Goal: Contribute content: Add original content to the website for others to see

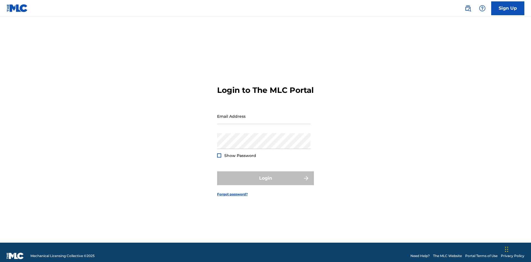
scroll to position [7, 0]
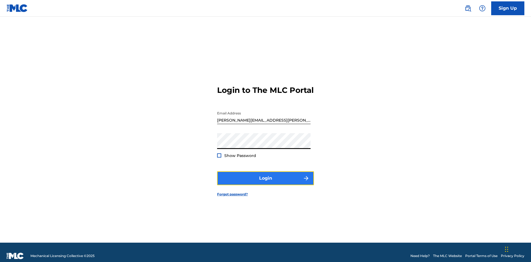
click at [266, 176] on button "Login" at bounding box center [265, 178] width 97 height 14
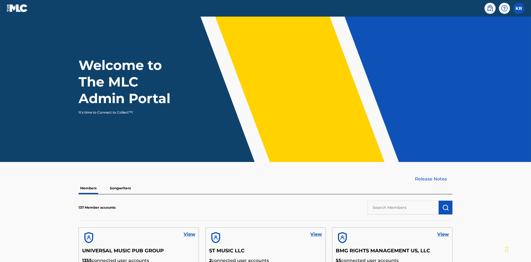
click at [403, 201] on input "text" at bounding box center [402, 208] width 71 height 14
click at [446, 204] on img "submit" at bounding box center [445, 207] width 7 height 7
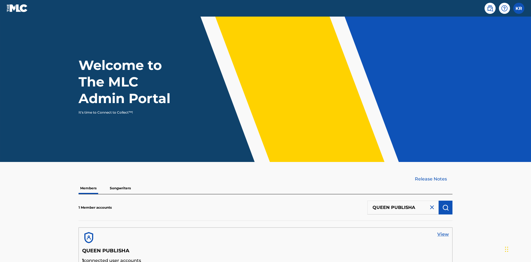
click at [443, 231] on link "View" at bounding box center [443, 234] width 12 height 7
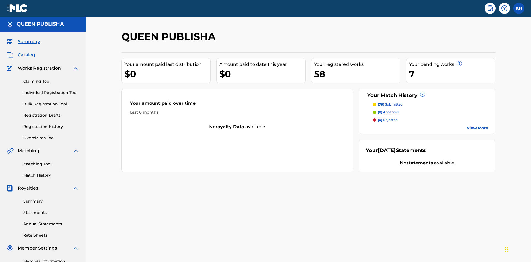
click at [26, 52] on span "Catalog" at bounding box center [26, 55] width 17 height 7
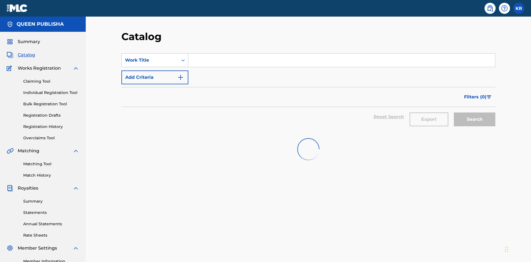
click at [342, 54] on input "Search Form" at bounding box center [341, 60] width 307 height 13
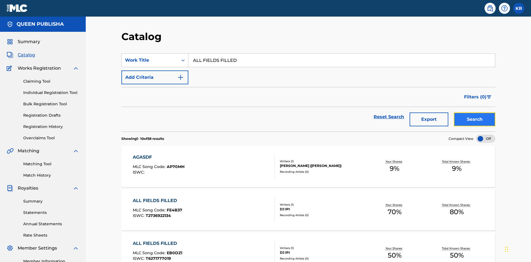
click at [475, 113] on button "Search" at bounding box center [474, 120] width 41 height 14
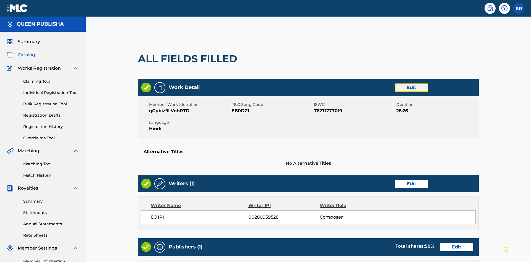
click at [395, 84] on link "Edit" at bounding box center [411, 88] width 33 height 8
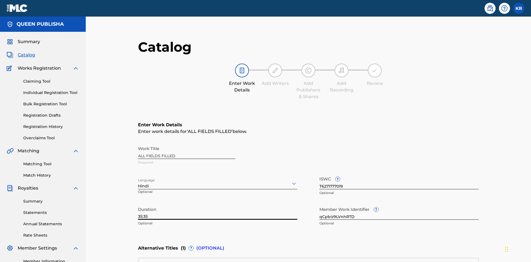
type input "35:35"
click at [291, 180] on icon at bounding box center [294, 183] width 7 height 7
click at [319, 204] on input "qCpbiz9LVnhRTD" at bounding box center [398, 212] width 159 height 16
type input "mWRXJ8avTQ7tWO"
click at [319, 174] on input "T6271777019" at bounding box center [398, 182] width 159 height 16
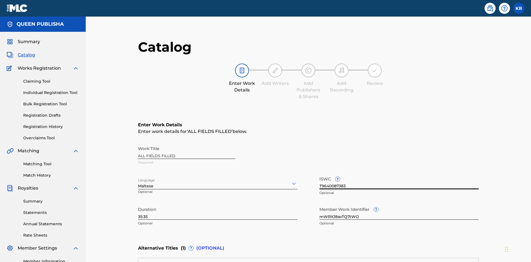
type input "T9640087383"
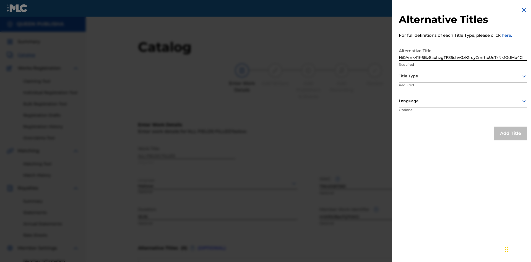
type input "Hi0Amk41K6BzSauhzgTFS5chvGzK1royZmrhcUeTzNk1GdMo4G"
click at [463, 76] on div at bounding box center [463, 76] width 128 height 7
click at [463, 101] on div at bounding box center [463, 101] width 128 height 7
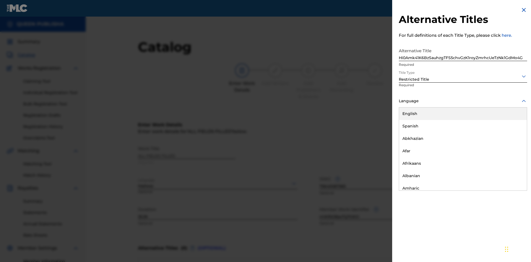
click at [511, 133] on button "Add Title" at bounding box center [510, 134] width 33 height 14
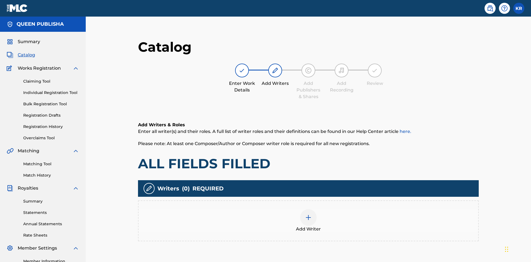
click at [305, 214] on img at bounding box center [308, 217] width 7 height 7
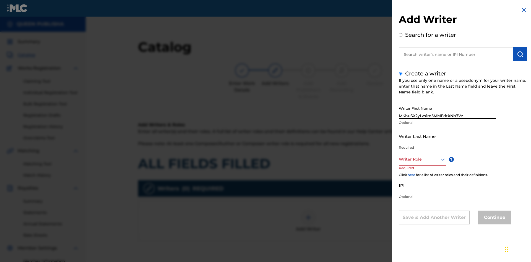
type input "MKhuSX2yLvs1m5MMFdtkNb7Vz"
click at [448, 136] on input "Writer Last Name" at bounding box center [447, 136] width 97 height 16
type input "rp7jVUvXAhSLJaysUOictK3n6"
click at [422, 159] on div at bounding box center [422, 159] width 47 height 7
click at [448, 186] on input "IPI" at bounding box center [447, 186] width 97 height 16
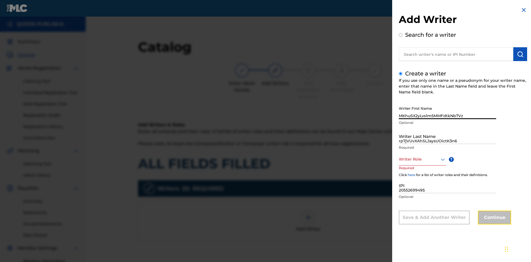
click at [494, 218] on button "Continue" at bounding box center [494, 218] width 33 height 14
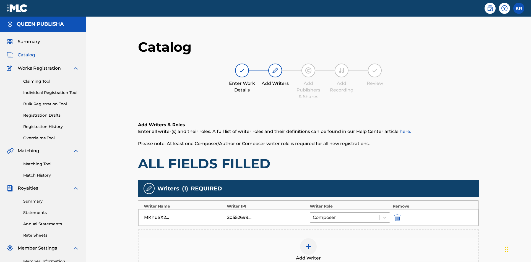
click at [300, 238] on div at bounding box center [308, 246] width 17 height 17
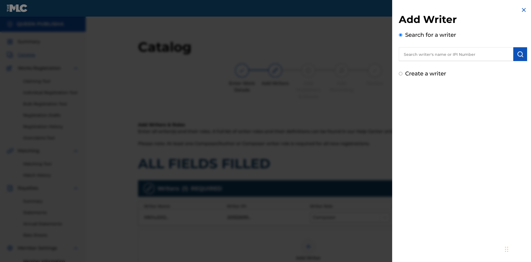
click at [401, 74] on input "Create a writer" at bounding box center [401, 74] width 4 height 4
radio input "false"
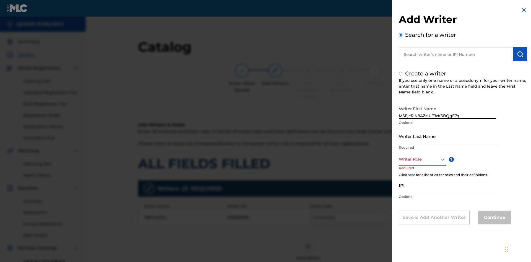
radio input "false"
radio input "true"
type input "MSEjcRlN8AZzUIFJzKSBQgE7q"
click at [448, 136] on input "Writer Last Name" at bounding box center [447, 136] width 97 height 16
type input "iCXcBhRKsxoTvBtPkGBdgUUTM"
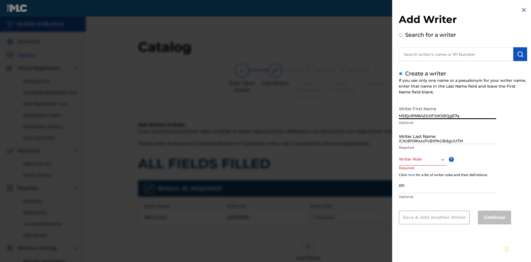
click at [422, 159] on div at bounding box center [422, 159] width 47 height 7
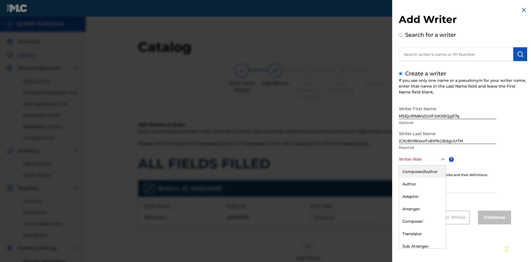
click at [422, 184] on div "Author" at bounding box center [422, 184] width 47 height 12
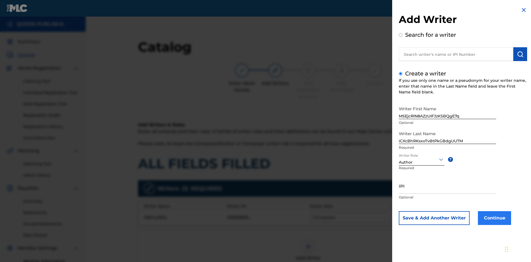
click at [448, 186] on input "IPI" at bounding box center [447, 186] width 97 height 16
click at [494, 218] on button "Continue" at bounding box center [494, 218] width 33 height 14
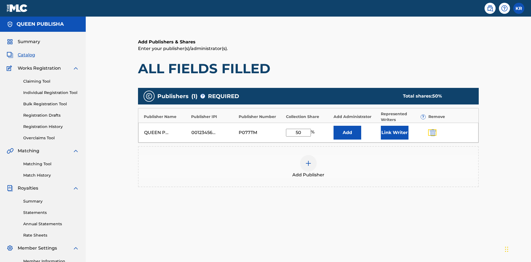
click at [430, 129] on img "submit" at bounding box center [433, 132] width 6 height 7
click at [305, 160] on img at bounding box center [308, 163] width 7 height 7
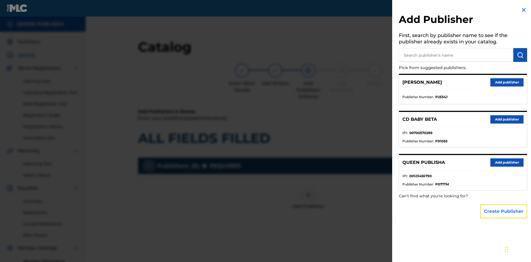
click at [504, 211] on button "Create Publisher" at bounding box center [503, 212] width 47 height 14
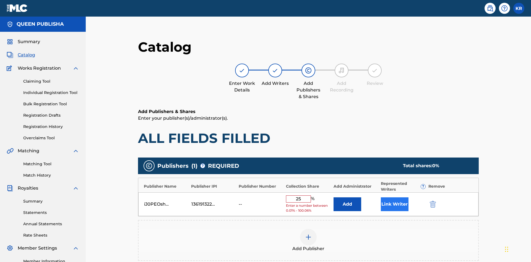
type input "25"
click at [381, 197] on button "Link Writer" at bounding box center [395, 204] width 28 height 14
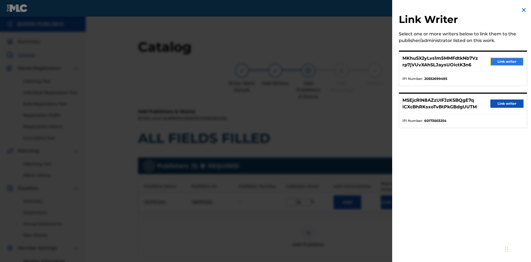
click at [507, 62] on button "Link writer" at bounding box center [506, 62] width 33 height 8
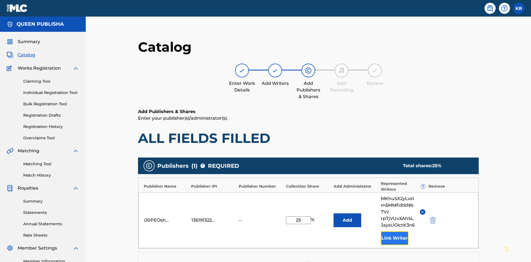
click at [381, 232] on button "Link Writer" at bounding box center [395, 239] width 28 height 14
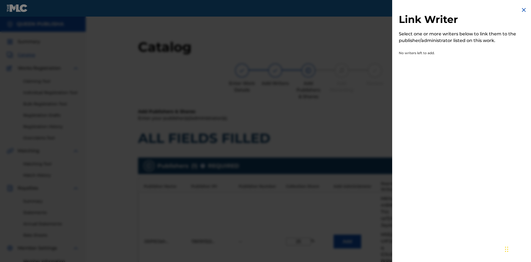
click at [524, 10] on img at bounding box center [524, 10] width 7 height 7
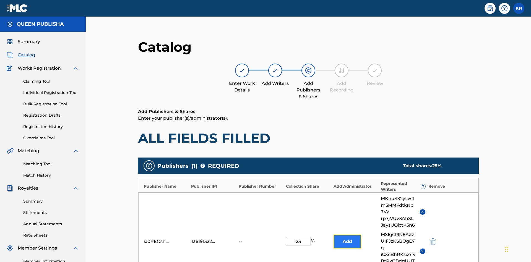
click at [334, 235] on button "Add" at bounding box center [348, 242] width 28 height 14
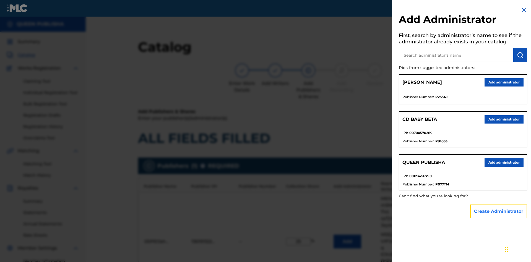
click at [499, 211] on button "Create Administrator" at bounding box center [498, 212] width 57 height 14
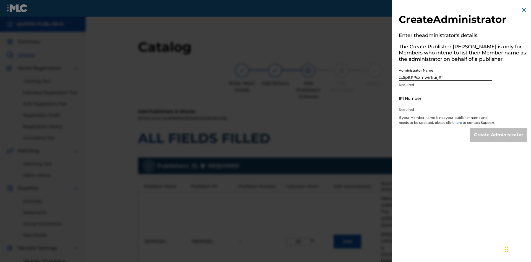
click at [446, 98] on input "IPI Number" at bounding box center [445, 98] width 93 height 16
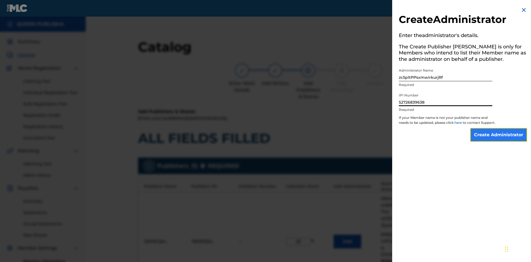
click at [499, 140] on input "Create Administrator" at bounding box center [498, 135] width 57 height 14
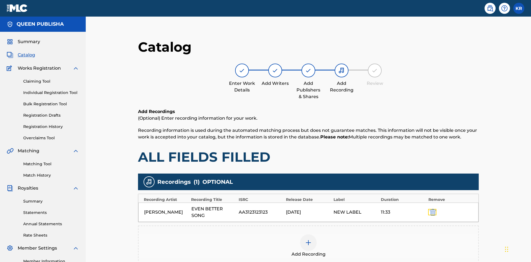
click at [430, 209] on img "submit" at bounding box center [433, 212] width 6 height 7
click at [305, 240] on img at bounding box center [308, 243] width 7 height 7
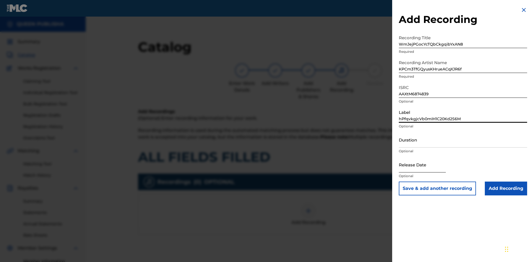
type input "hPfqvkgjcVb0mIH1C20Kd2S6M"
click at [463, 140] on input "Duration" at bounding box center [463, 140] width 128 height 16
click at [463, 140] on input "2" at bounding box center [463, 140] width 128 height 16
type input "26:26"
click at [427, 165] on input "text" at bounding box center [422, 165] width 47 height 16
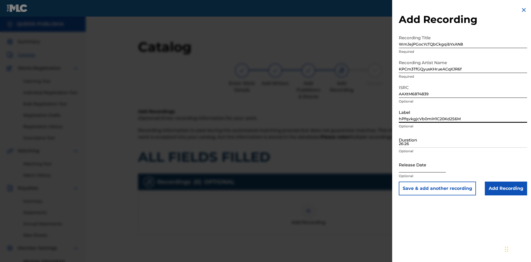
select select "8"
select select "2025"
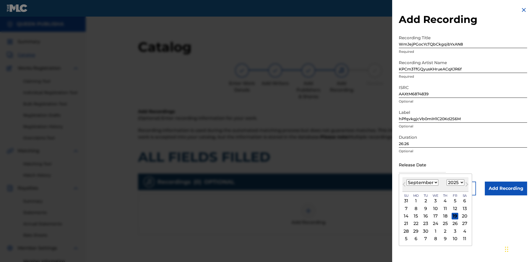
click at [422, 183] on select "January February March April May June July August September October November De…" at bounding box center [423, 183] width 32 height 6
select select "8"
click at [455, 183] on select "1900 1901 1902 1903 1904 1905 1906 1907 1908 1909 1910 1911 1912 1913 1914 1915…" at bounding box center [456, 183] width 18 height 6
select select "2025"
click at [455, 183] on select "1900 1901 1902 1903 1904 1905 1906 1907 1908 1909 1910 1911 1912 1913 1914 1915…" at bounding box center [456, 183] width 18 height 6
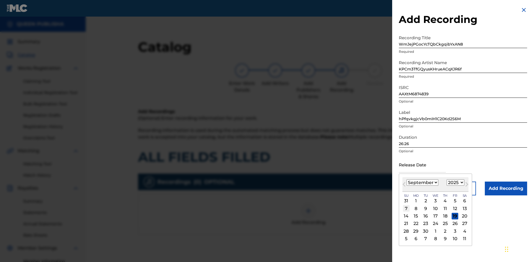
click at [406, 209] on div "7" at bounding box center [406, 208] width 7 height 7
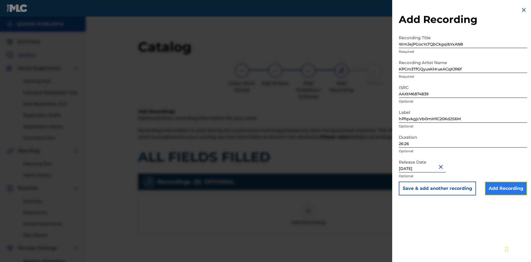
click at [506, 189] on input "Add Recording" at bounding box center [506, 189] width 42 height 14
